Goal: Transaction & Acquisition: Subscribe to service/newsletter

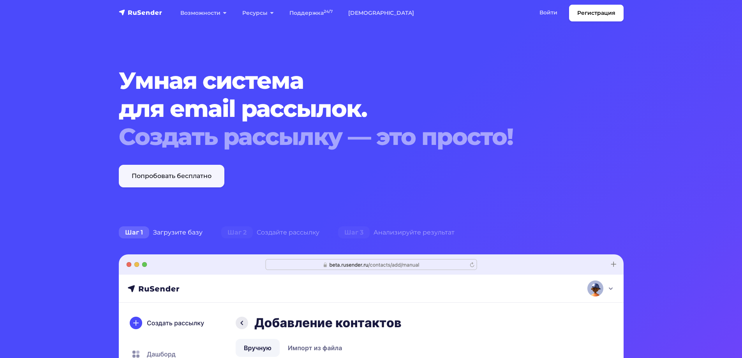
click at [193, 178] on link "Попробовать бесплатно" at bounding box center [172, 176] width 106 height 23
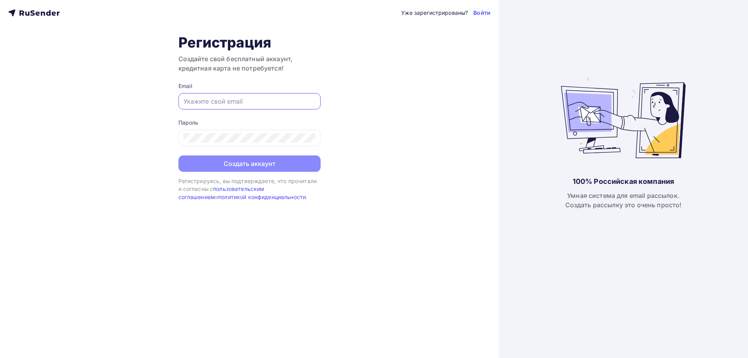
click at [213, 104] on input "text" at bounding box center [249, 101] width 132 height 9
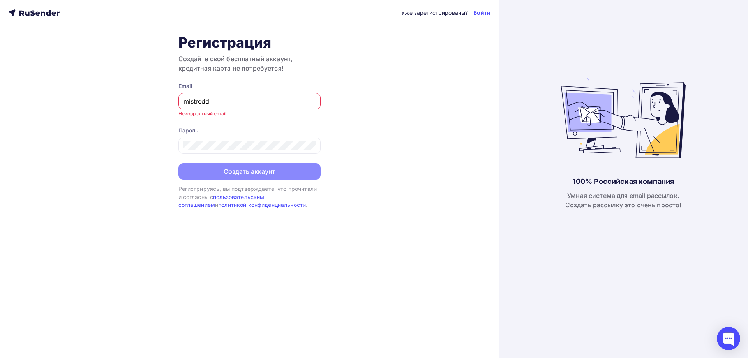
click at [205, 102] on input "mistredd" at bounding box center [249, 101] width 132 height 9
drag, startPoint x: 203, startPoint y: 101, endPoint x: 229, endPoint y: 106, distance: 26.1
click at [229, 106] on input "mistredd" at bounding box center [249, 101] width 132 height 9
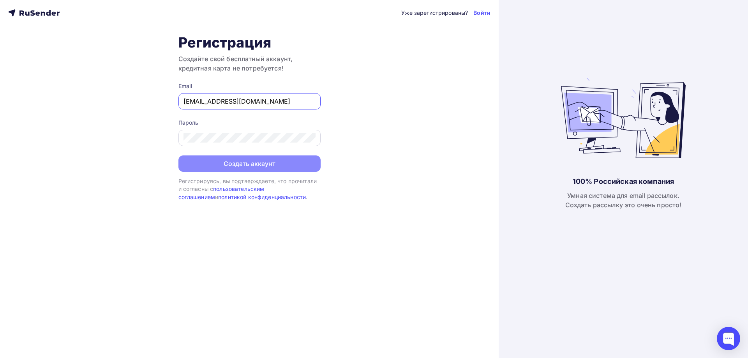
type input "[EMAIL_ADDRESS][DOMAIN_NAME]"
click at [257, 167] on button "Создать аккаунт" at bounding box center [249, 164] width 142 height 16
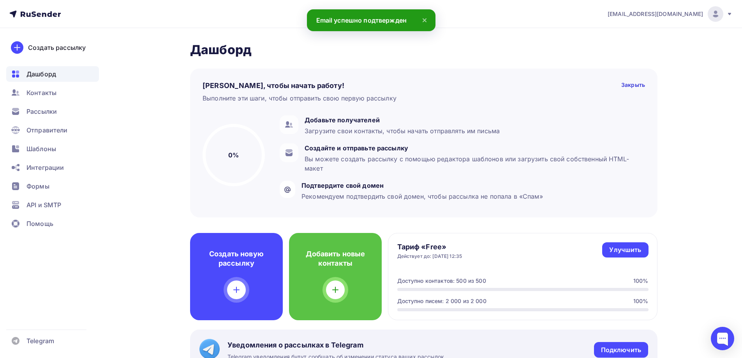
click at [423, 16] on icon at bounding box center [424, 20] width 9 height 9
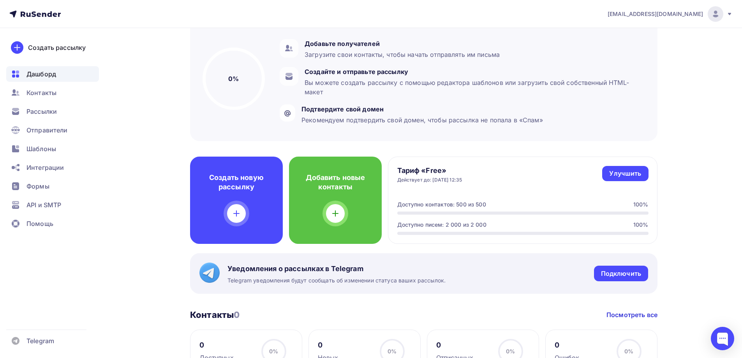
scroll to position [75, 0]
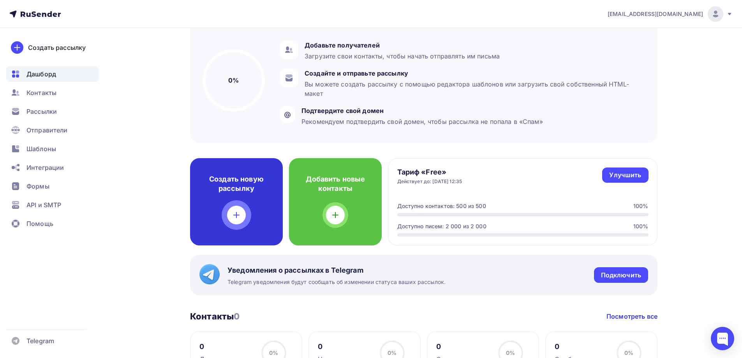
click at [239, 216] on icon at bounding box center [236, 214] width 9 height 9
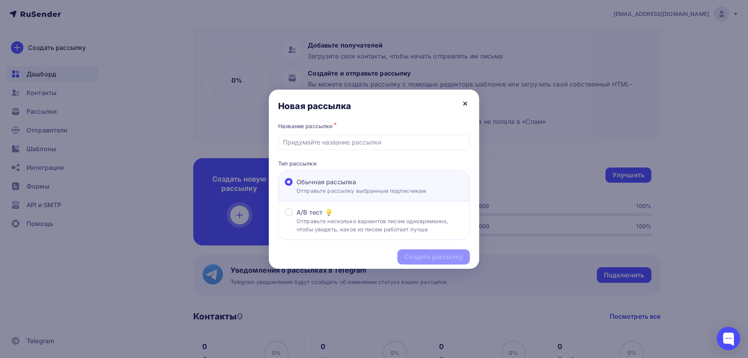
click at [468, 105] on icon at bounding box center [464, 103] width 9 height 9
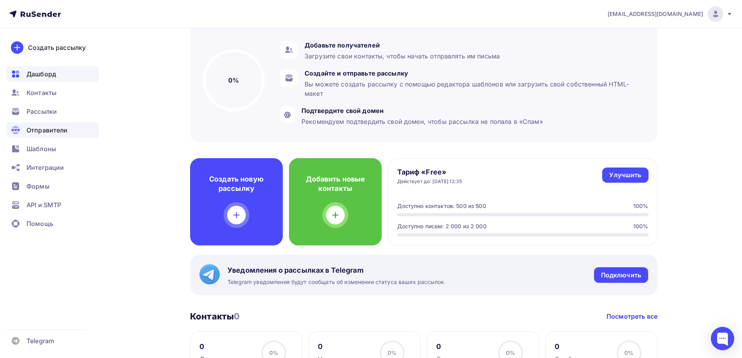
click at [52, 129] on span "Отправители" at bounding box center [46, 129] width 41 height 9
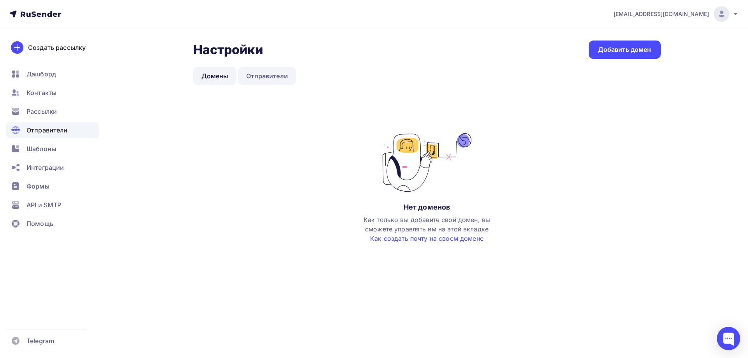
click at [259, 77] on link "Отправители" at bounding box center [267, 76] width 58 height 18
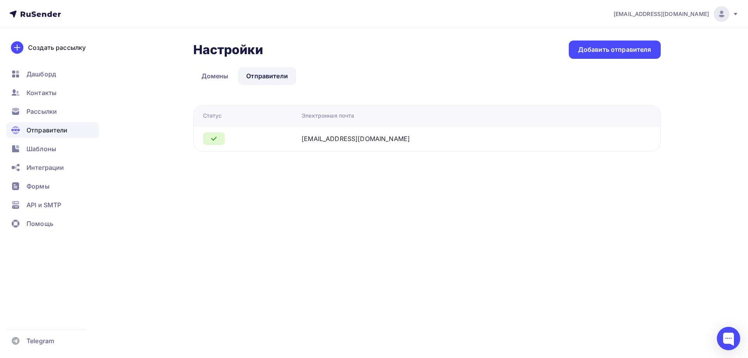
click at [219, 137] on div at bounding box center [214, 138] width 22 height 12
click at [605, 49] on div "Добавить отправителя" at bounding box center [614, 49] width 73 height 9
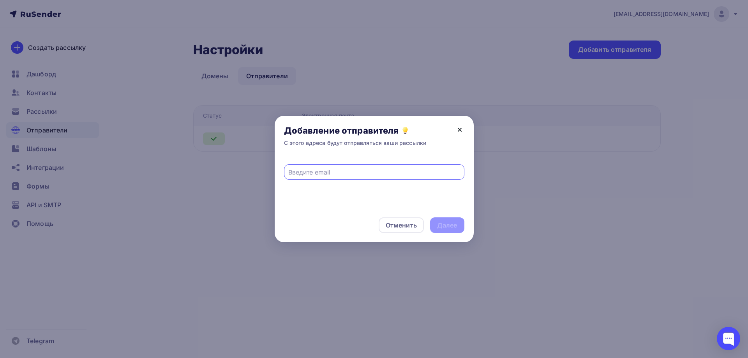
click at [459, 130] on icon at bounding box center [459, 129] width 3 height 3
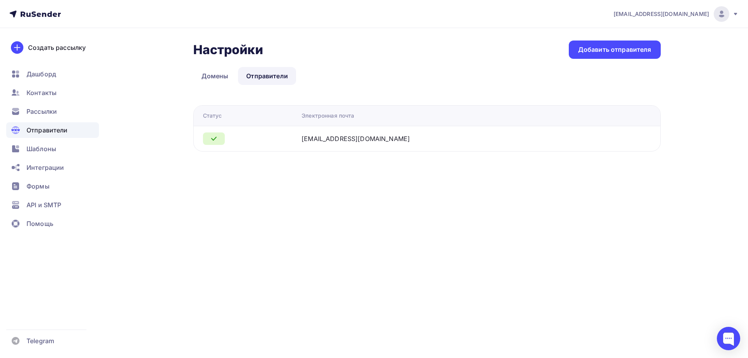
click at [502, 181] on div at bounding box center [374, 179] width 748 height 358
